Goal: Task Accomplishment & Management: Manage account settings

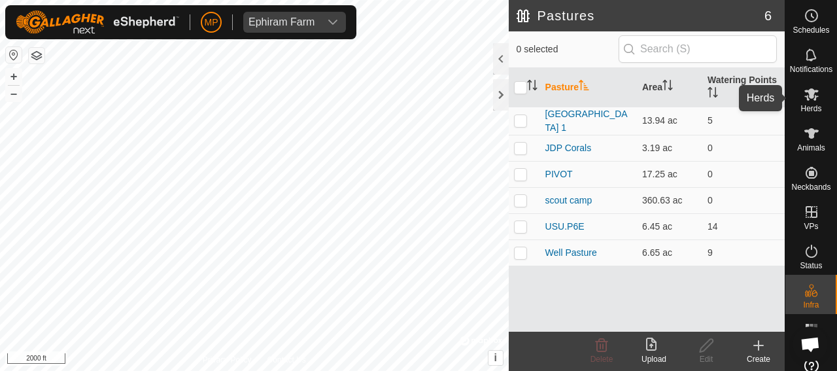
click at [805, 100] on icon at bounding box center [812, 94] width 16 height 16
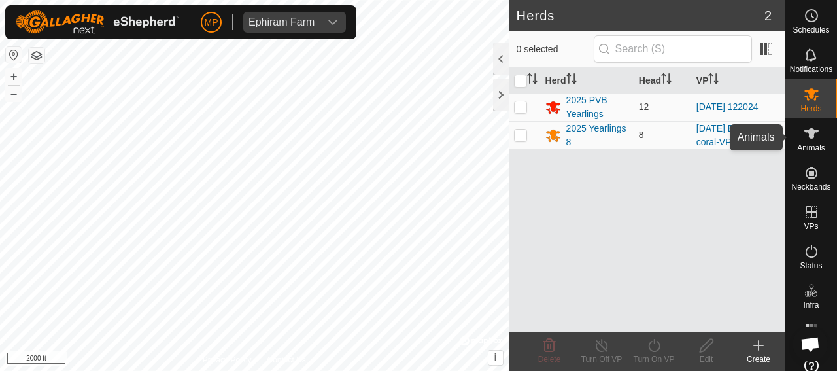
click at [806, 138] on icon at bounding box center [811, 133] width 14 height 10
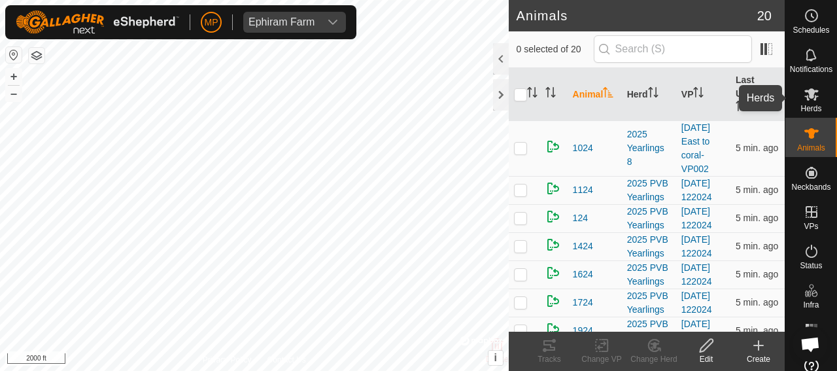
click at [806, 100] on icon at bounding box center [812, 94] width 16 height 16
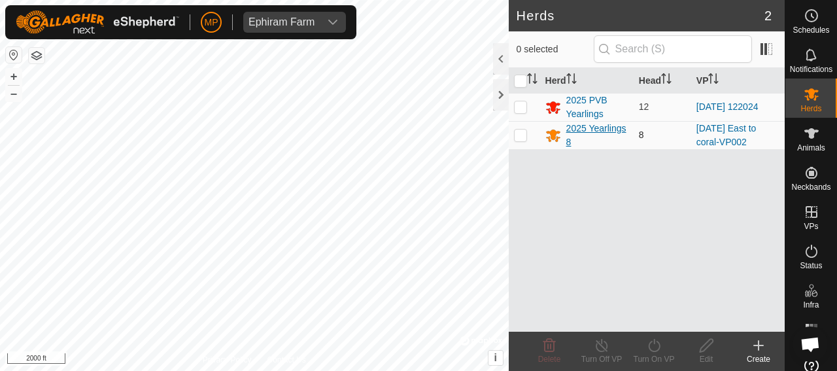
click at [589, 126] on div "2025 Yearlings 8" at bounding box center [597, 135] width 62 height 27
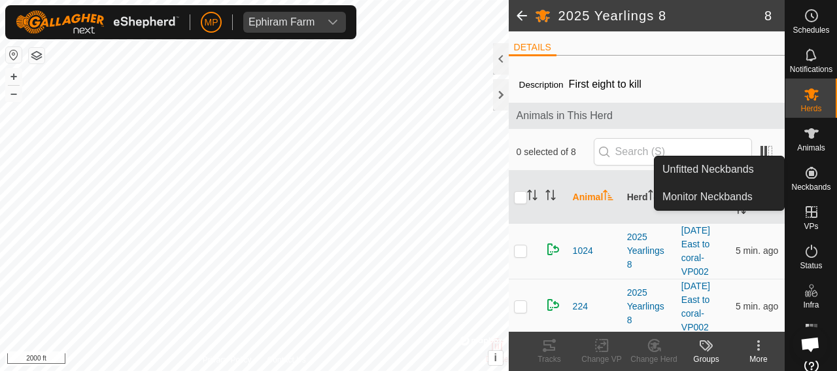
click at [808, 183] on span "Neckbands" at bounding box center [810, 187] width 39 height 8
click at [719, 196] on link "Monitor Neckbands" at bounding box center [719, 197] width 129 height 26
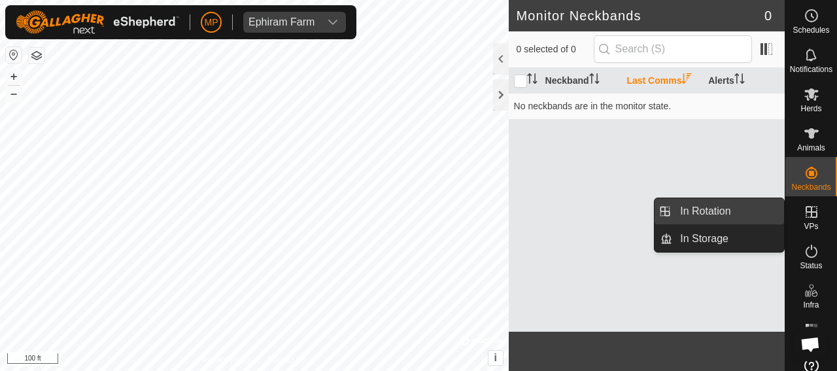
click at [706, 213] on link "In Rotation" at bounding box center [728, 211] width 112 height 26
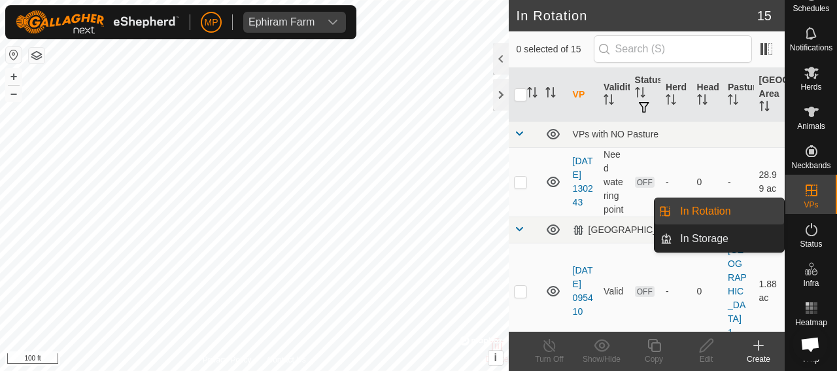
scroll to position [31, 0]
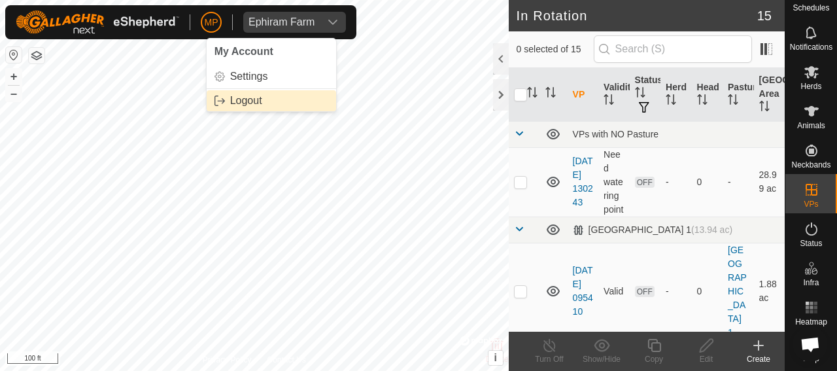
click at [250, 103] on link "Logout" at bounding box center [271, 100] width 129 height 21
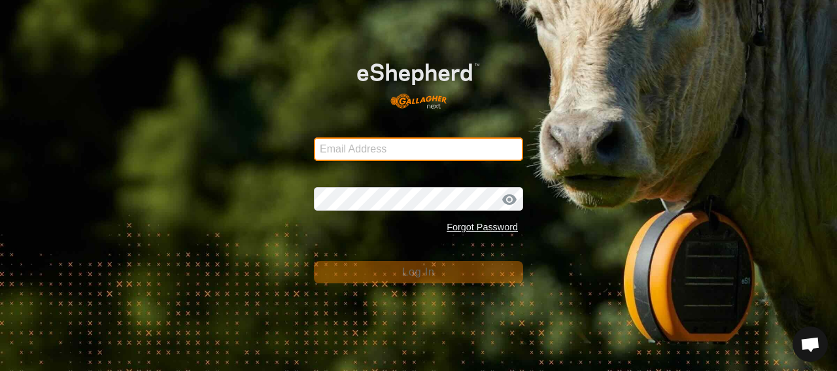
type input "[PERSON_NAME][EMAIL_ADDRESS][PERSON_NAME][DOMAIN_NAME]"
